Goal: Task Accomplishment & Management: Complete application form

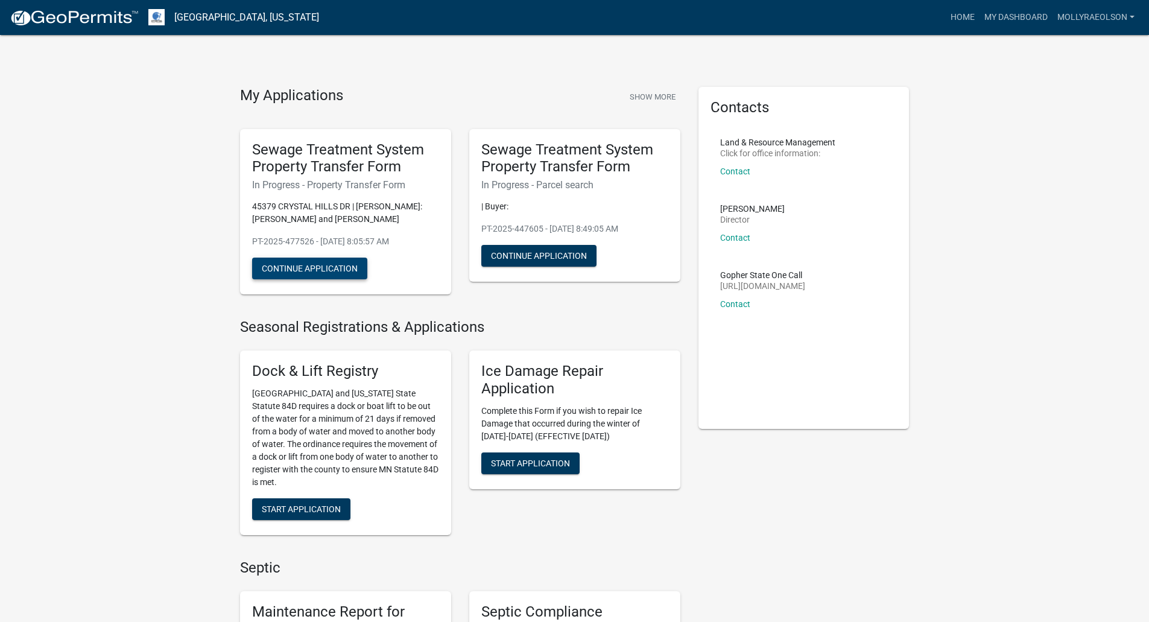
click at [292, 266] on button "Continue Application" at bounding box center [309, 268] width 115 height 22
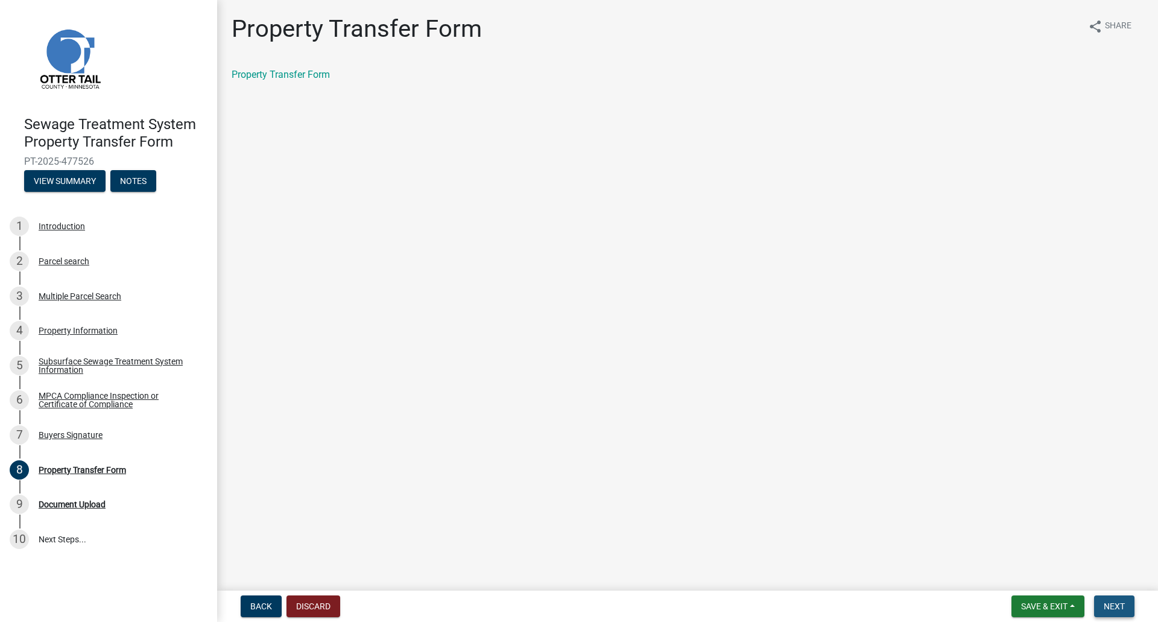
click at [1124, 604] on span "Next" at bounding box center [1113, 606] width 21 height 10
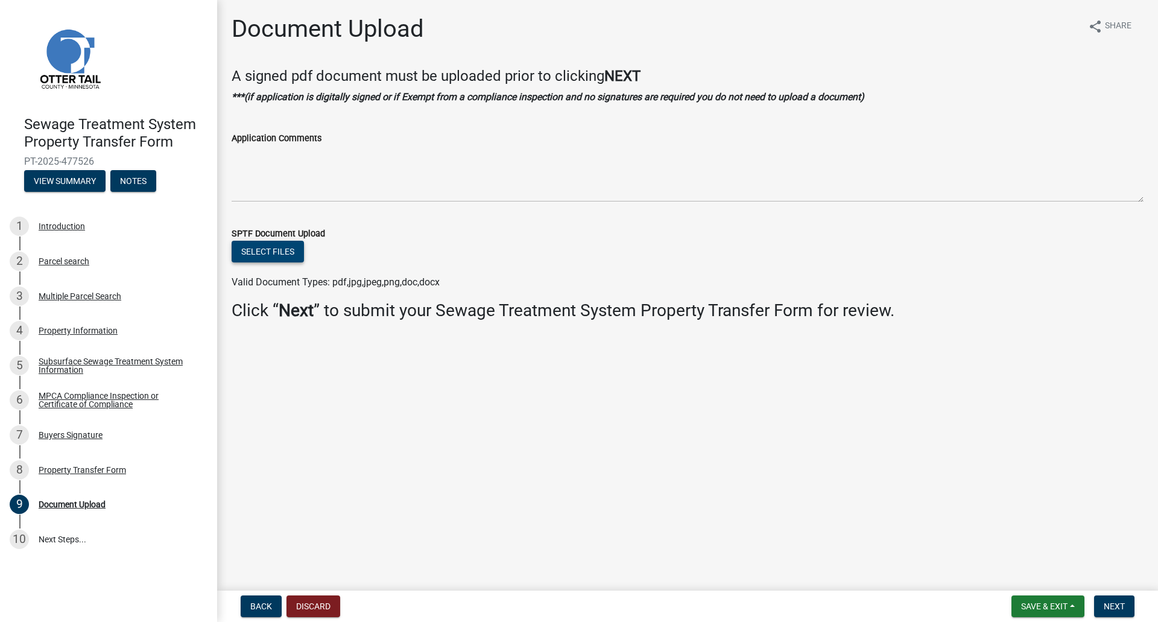
click at [256, 250] on button "Select files" at bounding box center [268, 252] width 72 height 22
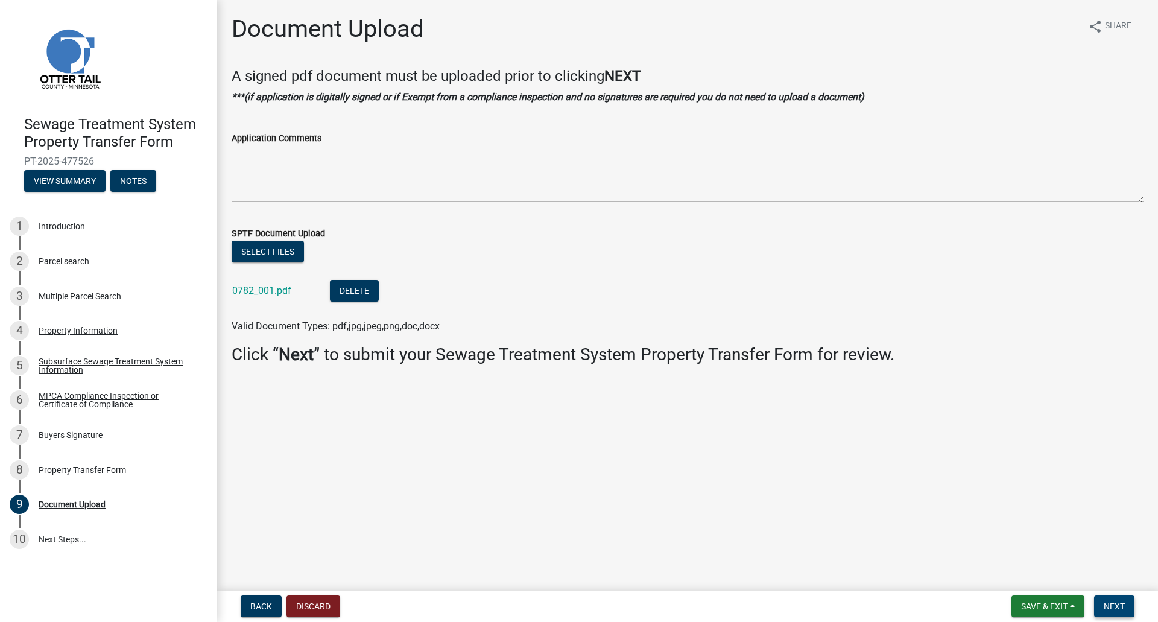
click at [1112, 605] on span "Next" at bounding box center [1113, 606] width 21 height 10
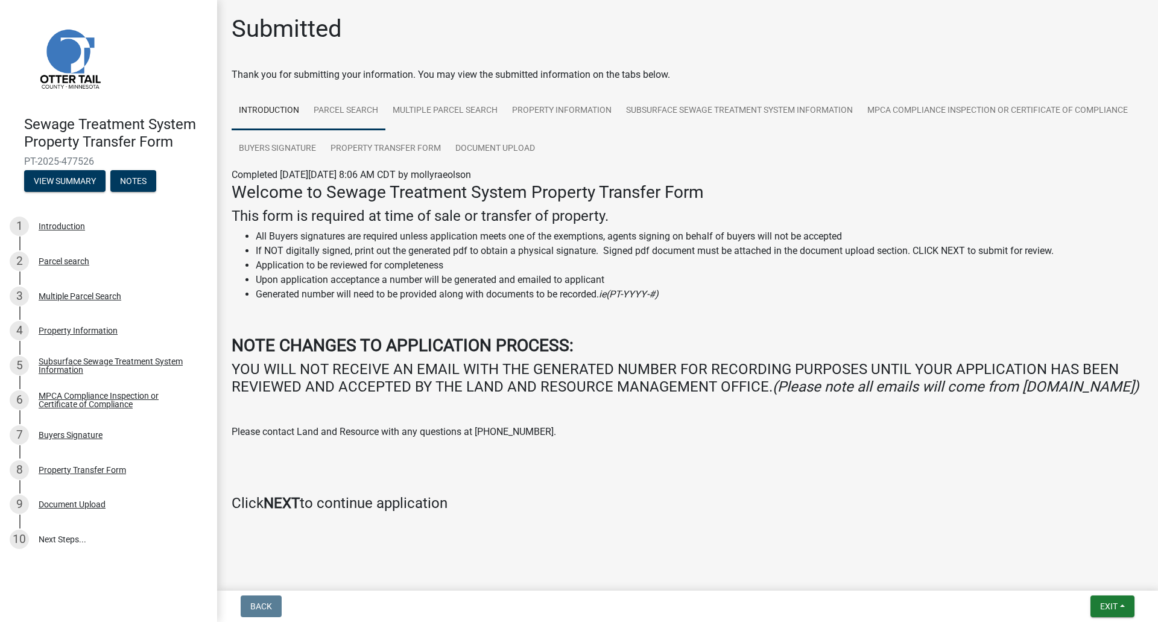
click at [359, 108] on link "Parcel search" at bounding box center [345, 111] width 79 height 39
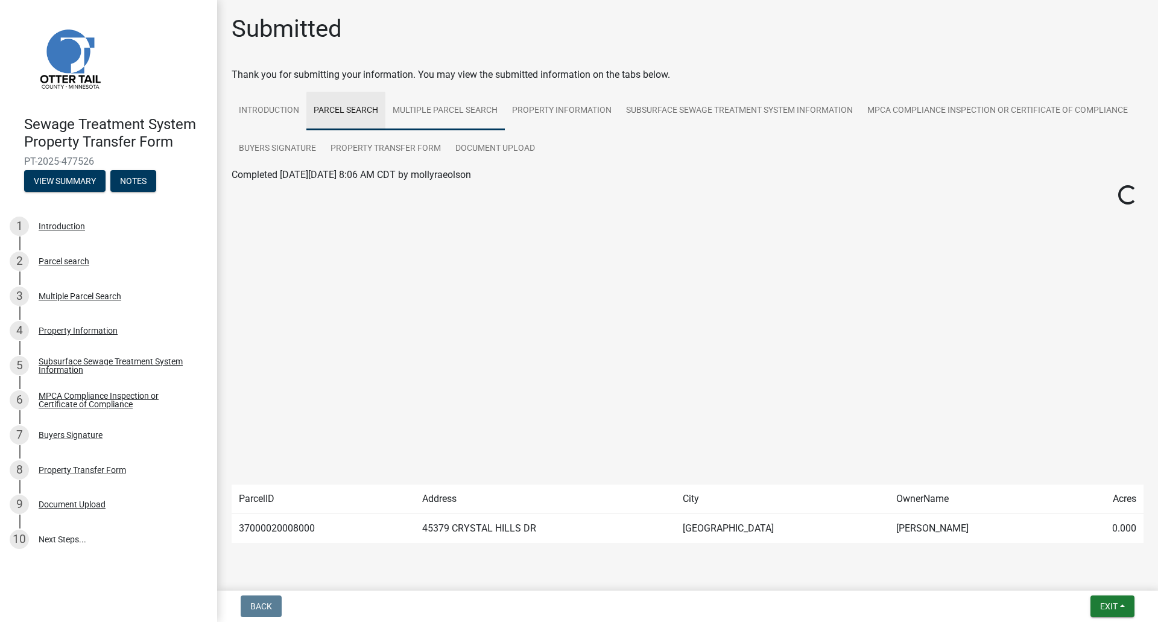
click at [412, 109] on link "Multiple Parcel Search" at bounding box center [444, 111] width 119 height 39
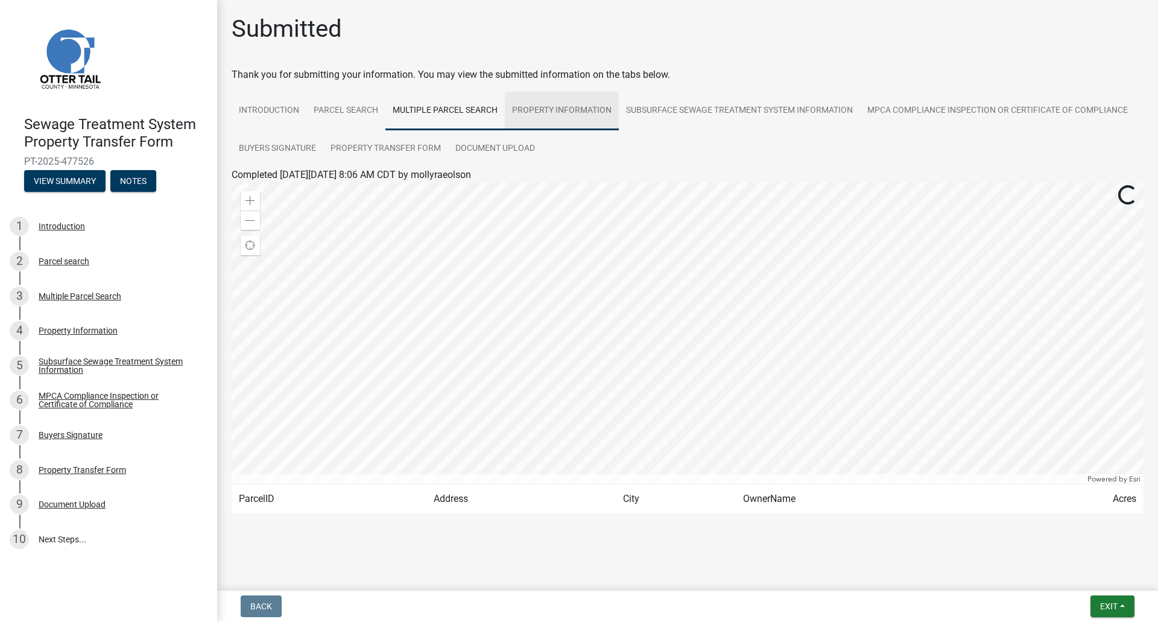
click at [565, 104] on link "Property Information" at bounding box center [562, 111] width 114 height 39
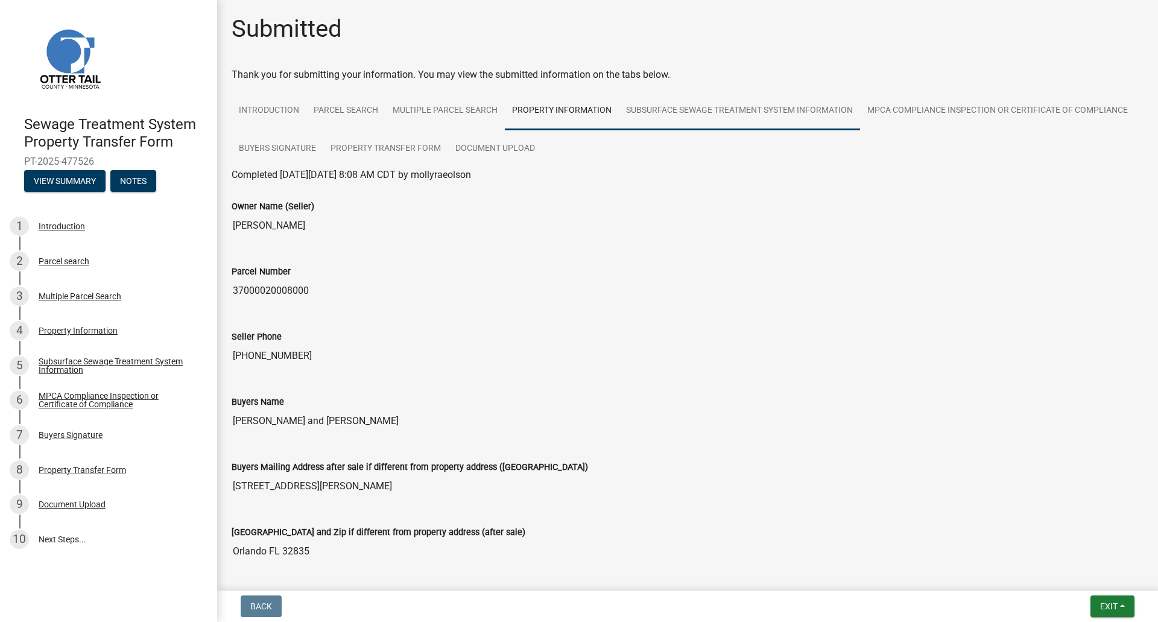
click at [681, 101] on link "Subsurface Sewage Treatment System Information" at bounding box center [739, 111] width 241 height 39
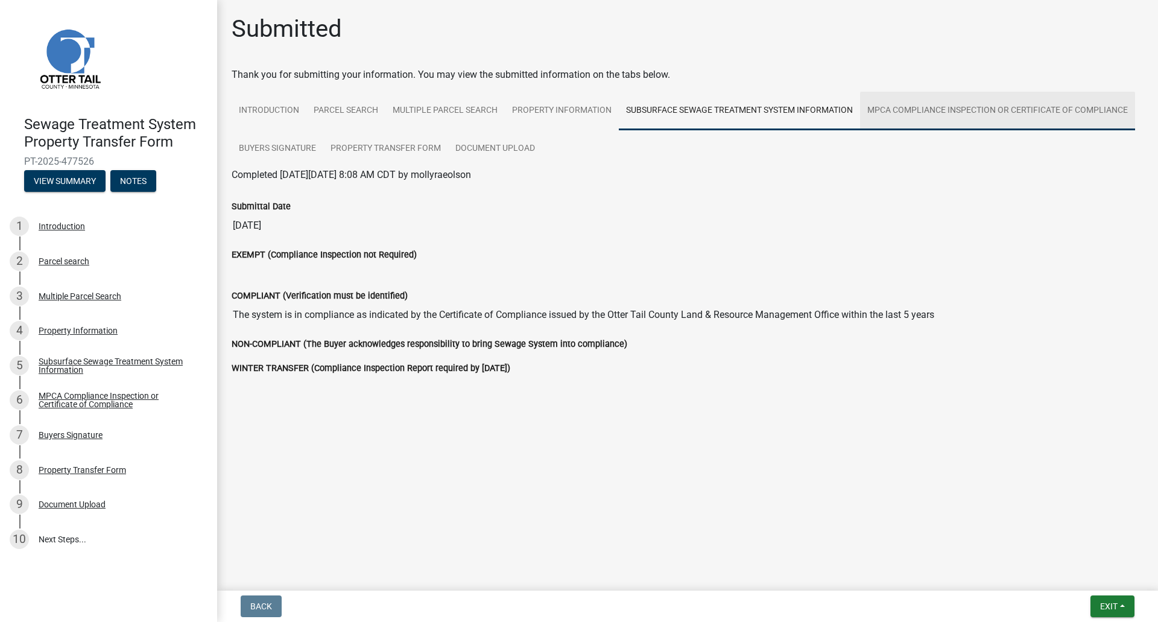
click at [995, 107] on link "MPCA Compliance Inspection or Certificate of Compliance" at bounding box center [997, 111] width 275 height 39
